Goal: Task Accomplishment & Management: Manage account settings

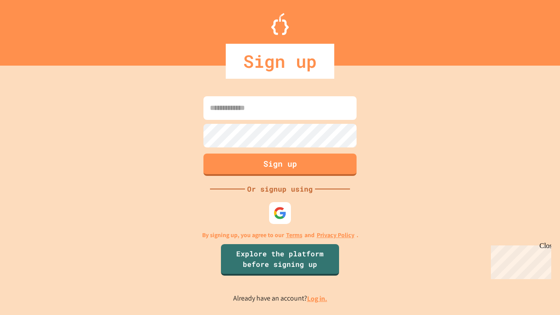
click at [318, 298] on link "Log in." at bounding box center [317, 298] width 20 height 9
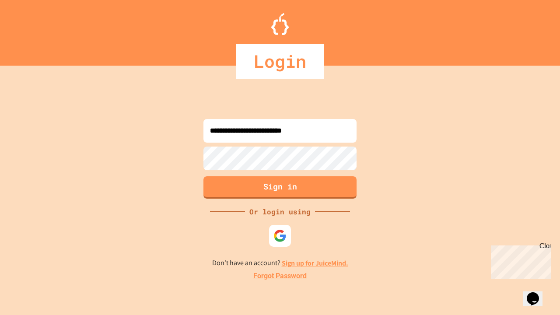
type input "**********"
